Goal: Transaction & Acquisition: Obtain resource

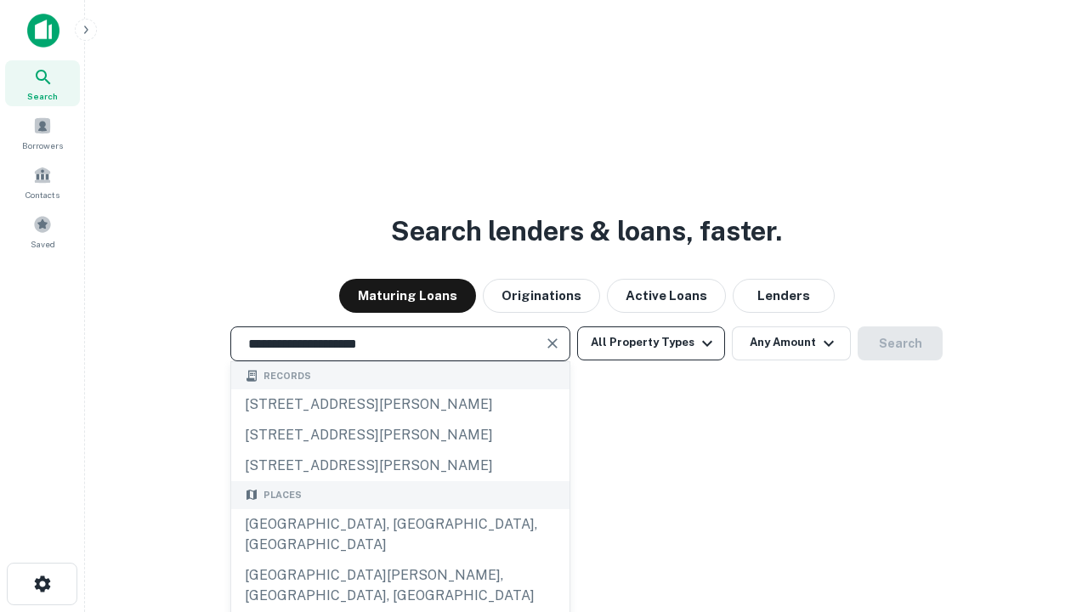
click at [399, 560] on div "[GEOGRAPHIC_DATA], [GEOGRAPHIC_DATA], [GEOGRAPHIC_DATA]" at bounding box center [400, 534] width 338 height 51
click at [651, 342] on button "All Property Types" at bounding box center [651, 343] width 148 height 34
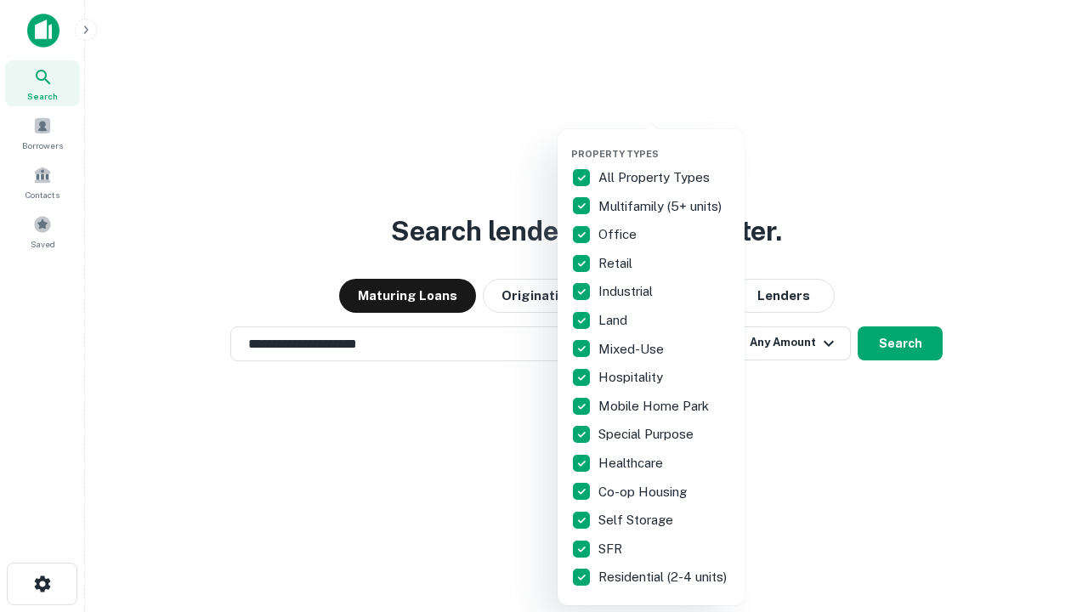
type input "**********"
click at [664, 143] on button "button" at bounding box center [664, 143] width 187 height 1
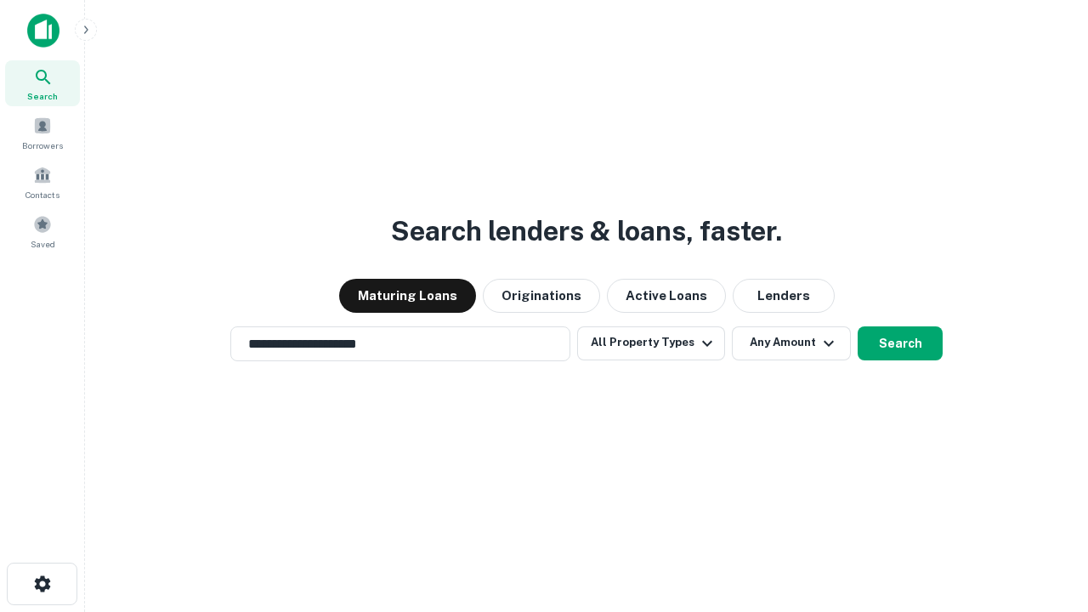
scroll to position [10, 205]
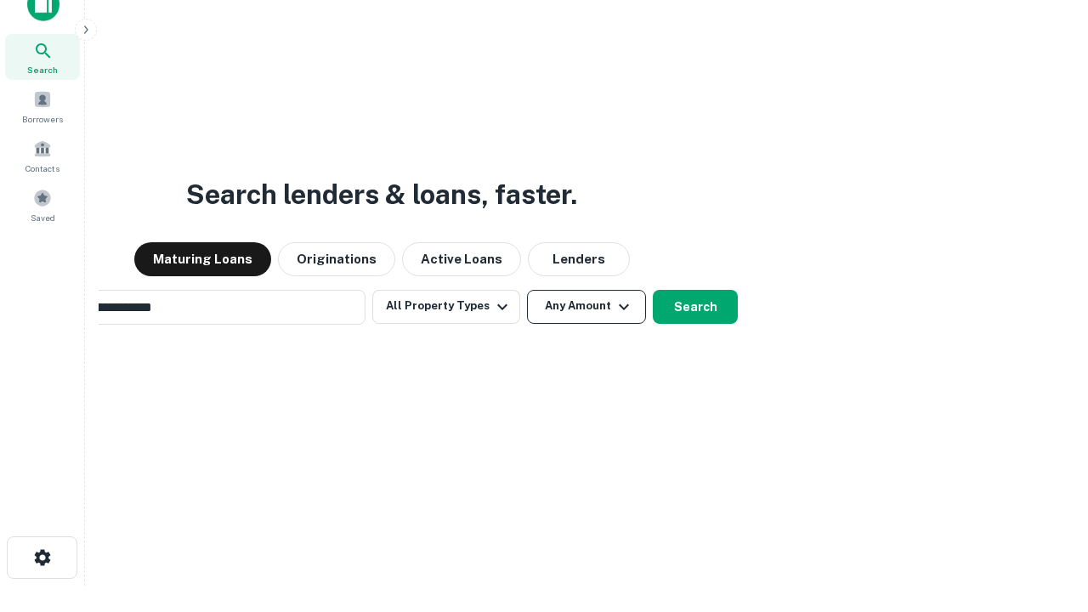
click at [527, 290] on button "Any Amount" at bounding box center [586, 307] width 119 height 34
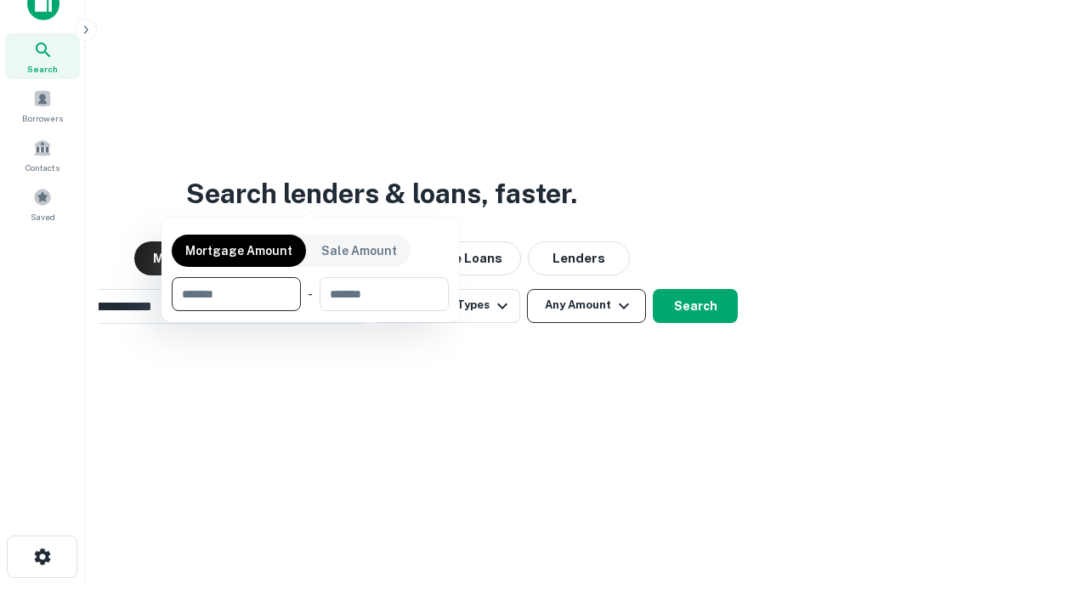
scroll to position [122, 481]
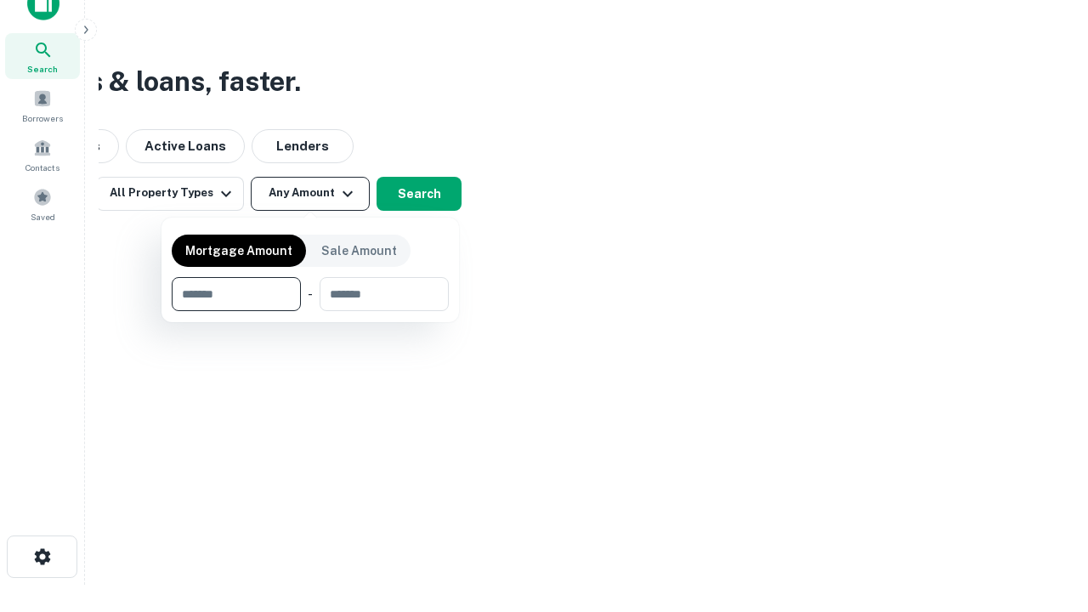
type input "*******"
click at [310, 311] on button "button" at bounding box center [310, 311] width 277 height 1
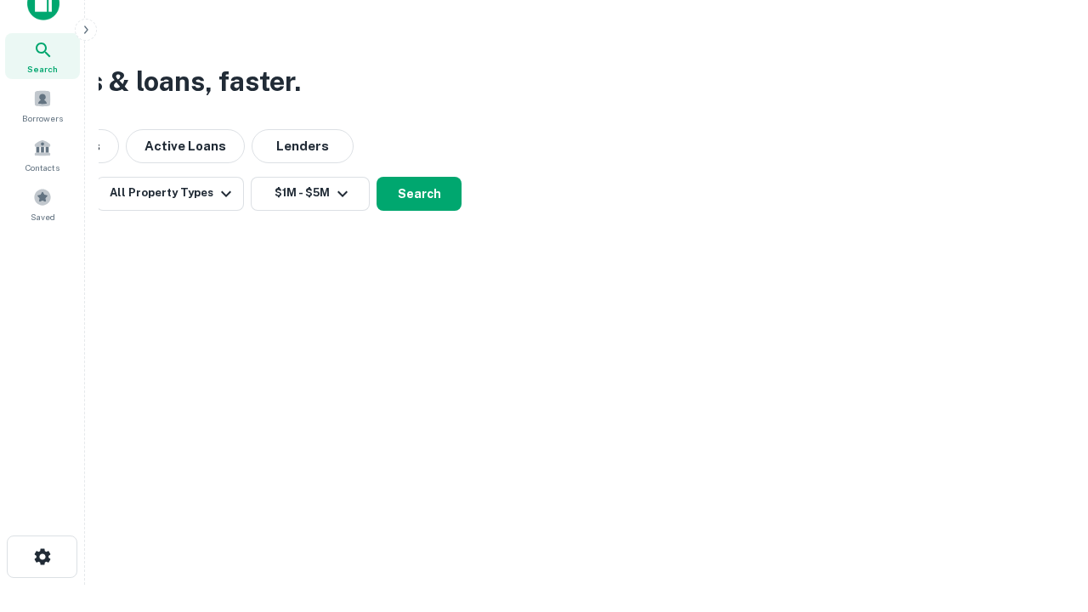
scroll to position [26, 0]
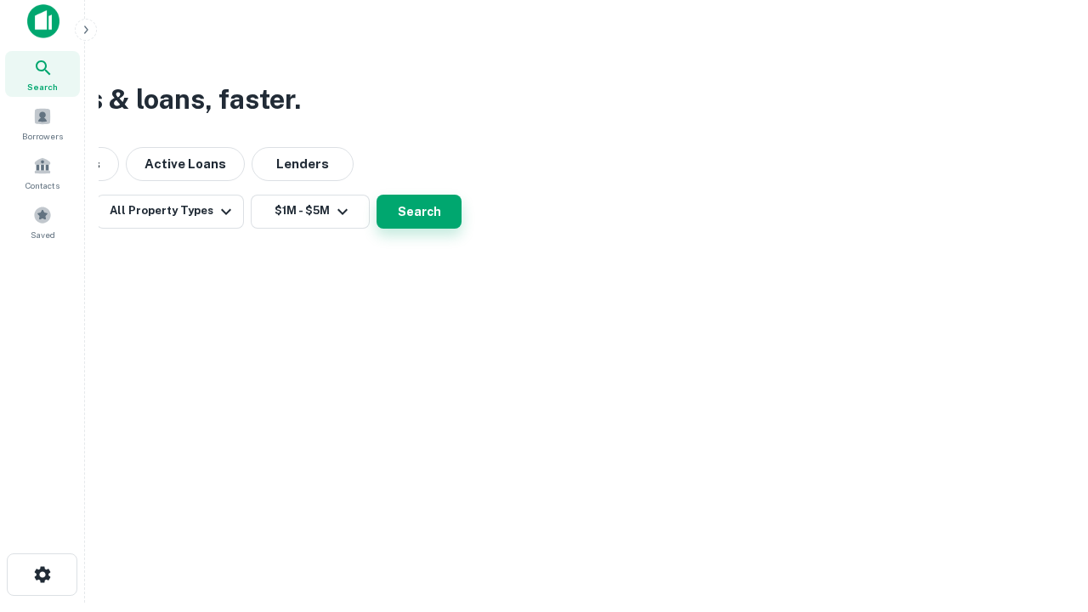
click at [461, 229] on button "Search" at bounding box center [418, 212] width 85 height 34
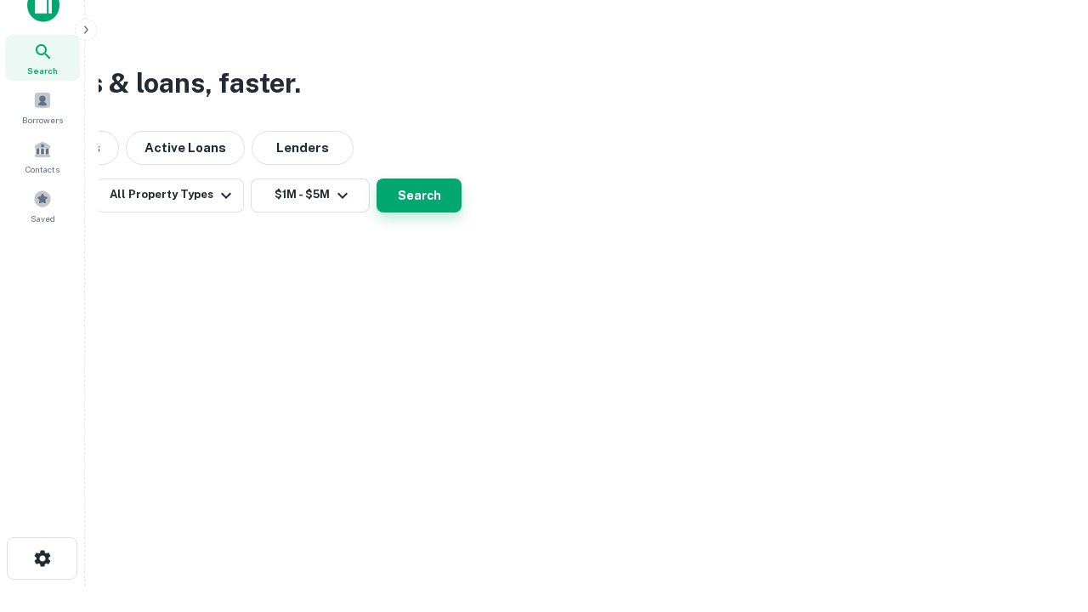
scroll to position [0, 314]
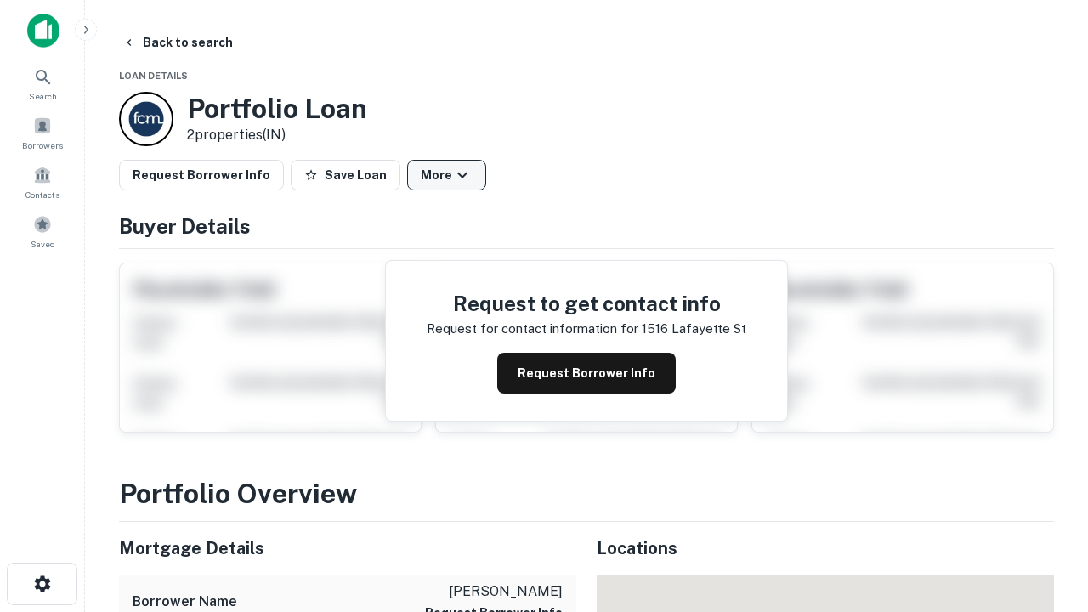
click at [446, 175] on button "More" at bounding box center [446, 175] width 79 height 31
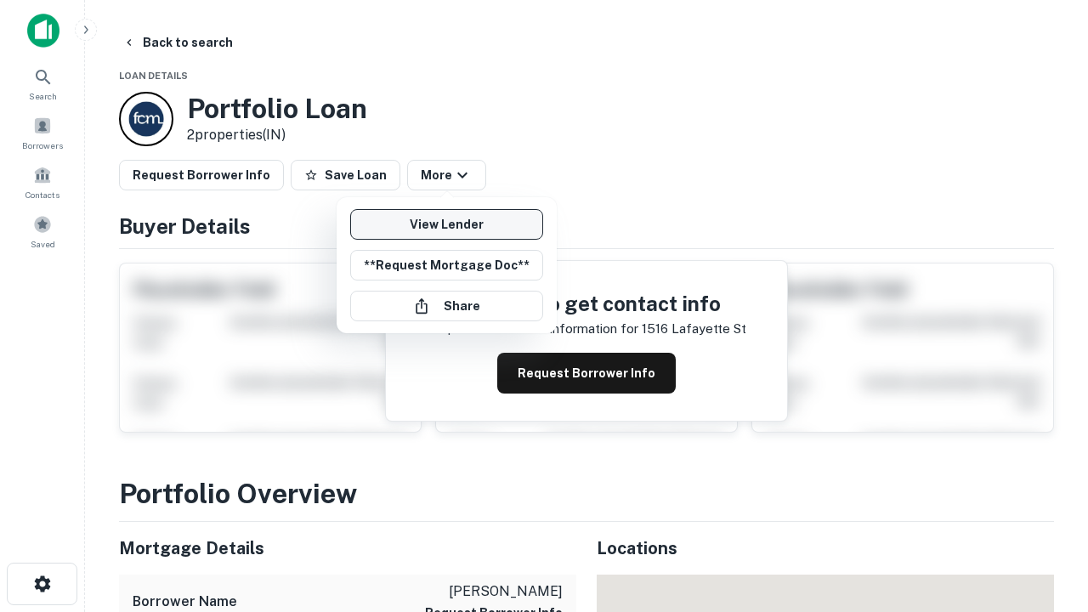
click at [446, 224] on link "View Lender" at bounding box center [446, 224] width 193 height 31
